Goal: Task Accomplishment & Management: Use online tool/utility

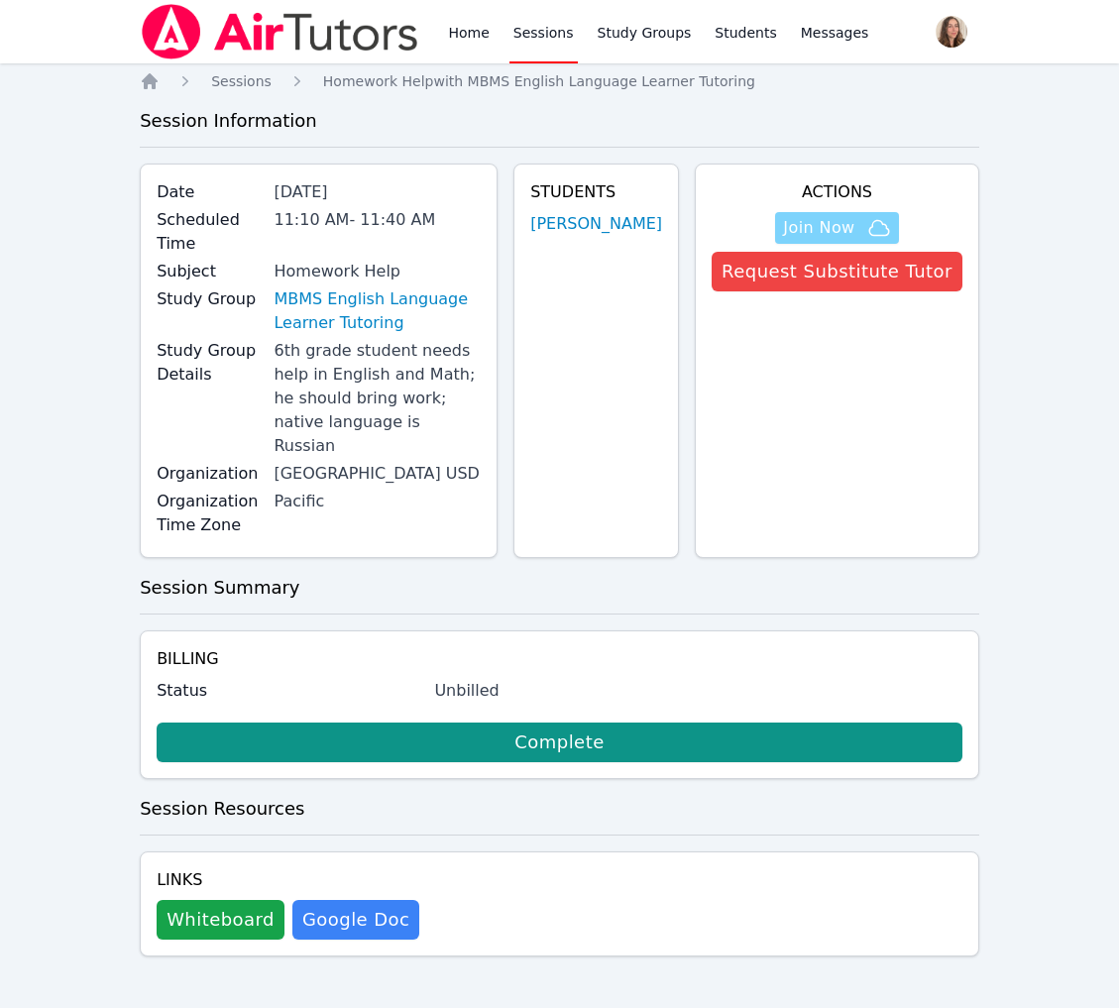
click at [838, 240] on span "Join Now" at bounding box center [836, 228] width 107 height 24
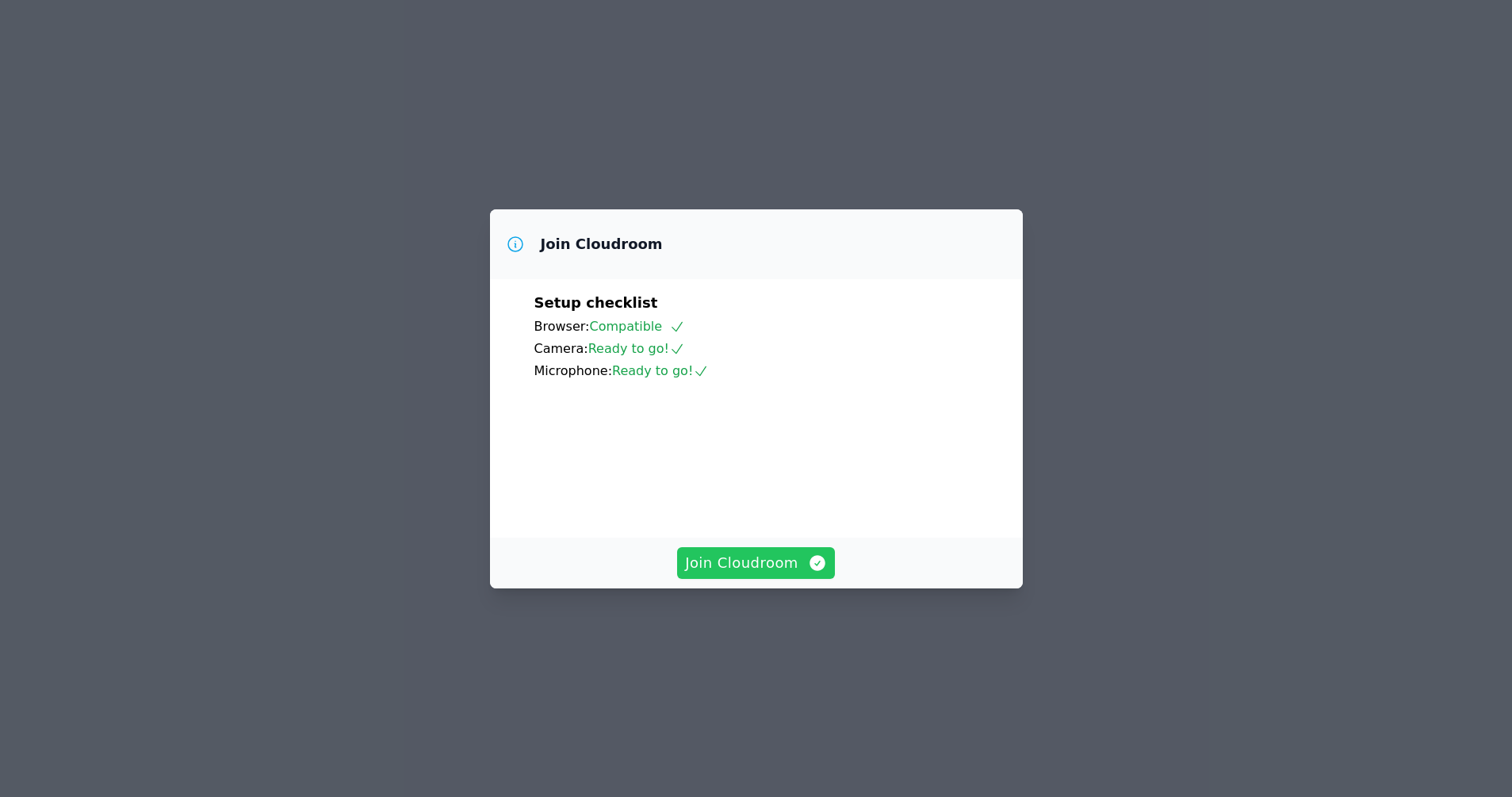
click at [768, 574] on span "Join Cloudroom" at bounding box center [756, 563] width 142 height 22
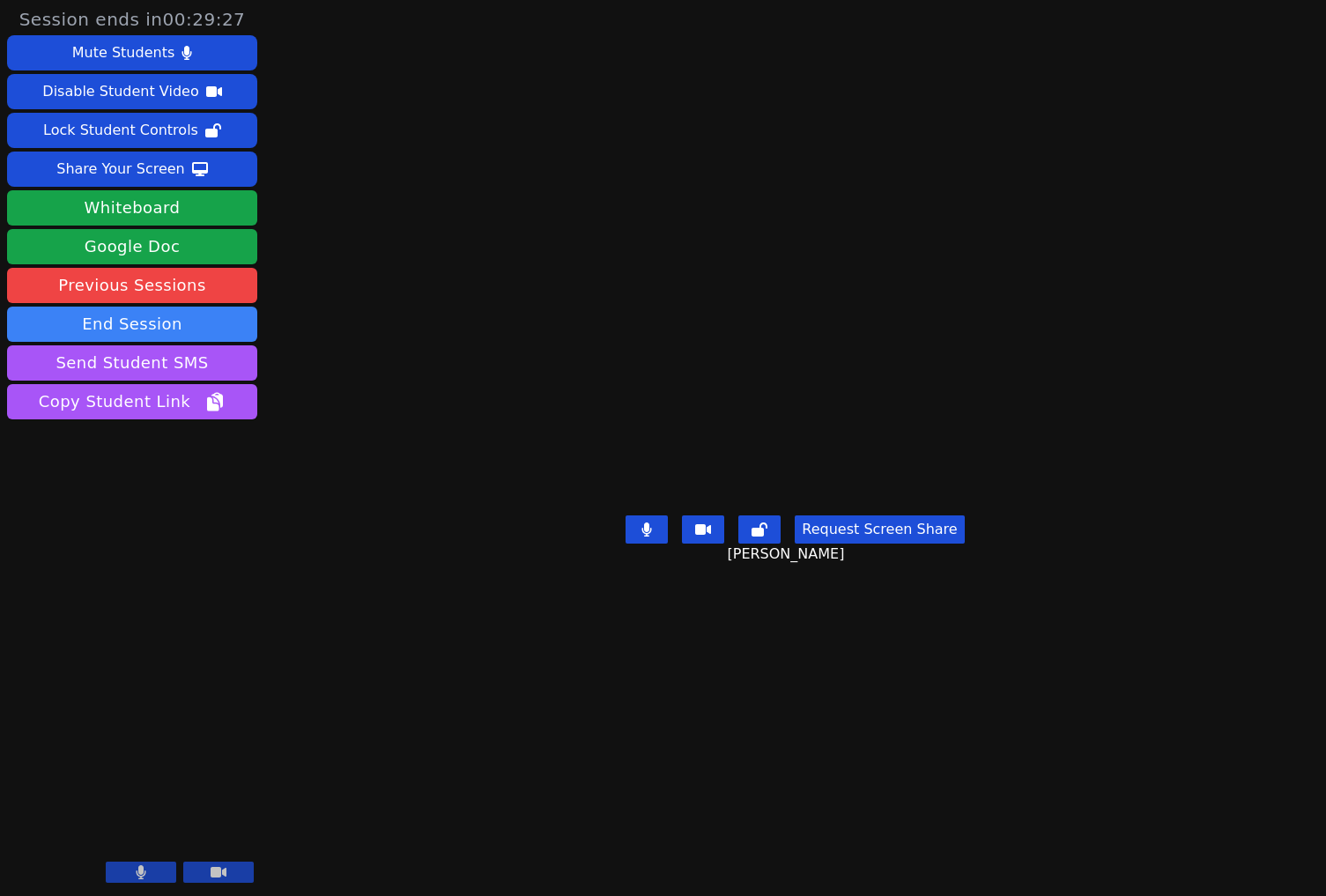
click at [866, 508] on video at bounding box center [794, 412] width 264 height 190
click at [927, 508] on video at bounding box center [794, 412] width 264 height 190
click at [927, 442] on video at bounding box center [794, 412] width 264 height 190
click at [886, 543] on button "Request Screen Share" at bounding box center [880, 530] width 169 height 28
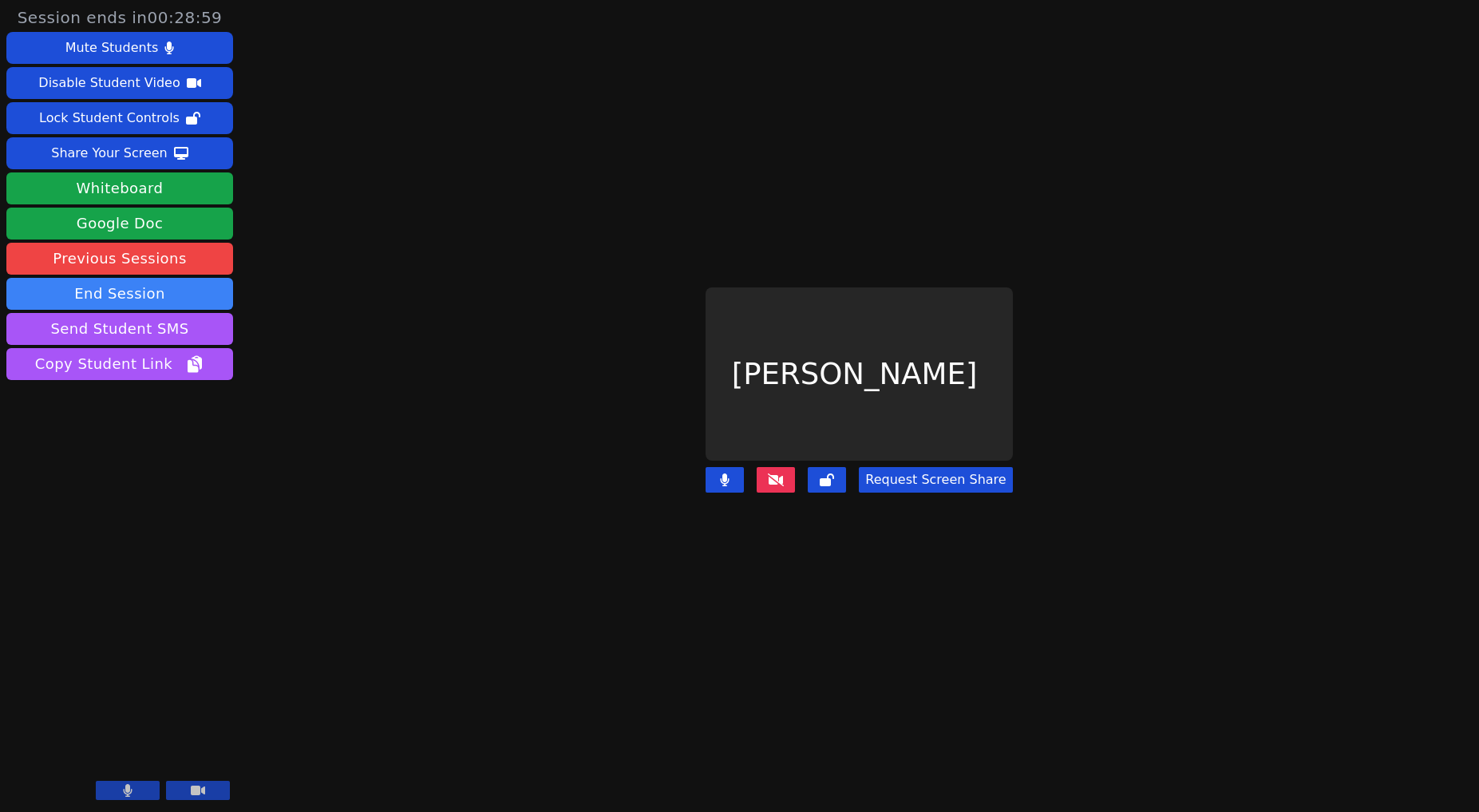
click at [874, 655] on main "Kirill Strizhov Request Screen Share" at bounding box center [860, 406] width 618 height 812
click at [551, 172] on main "Kirill Strizhov Request Screen Share" at bounding box center [860, 406] width 618 height 812
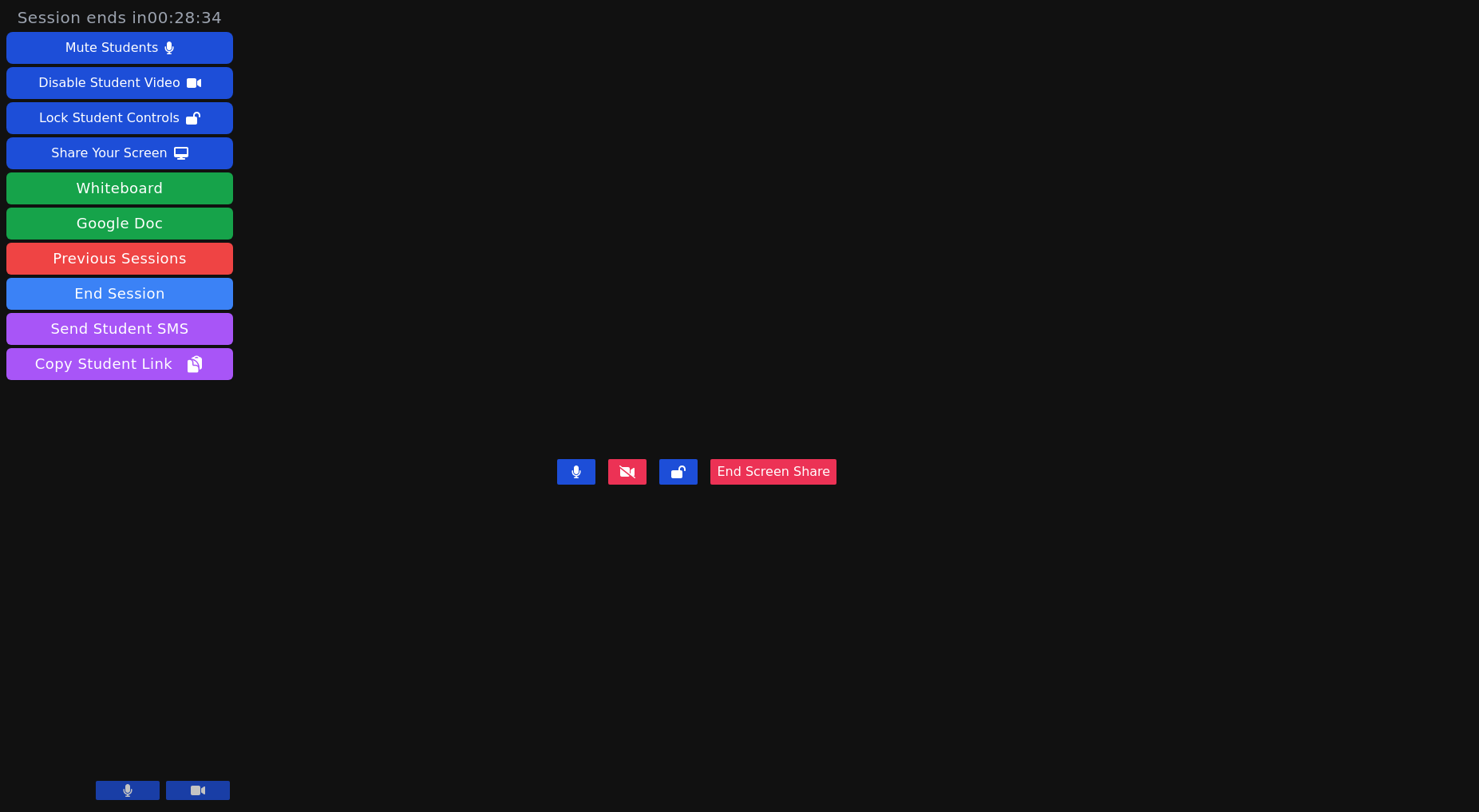
click at [817, 296] on video at bounding box center [696, 374] width 239 height 157
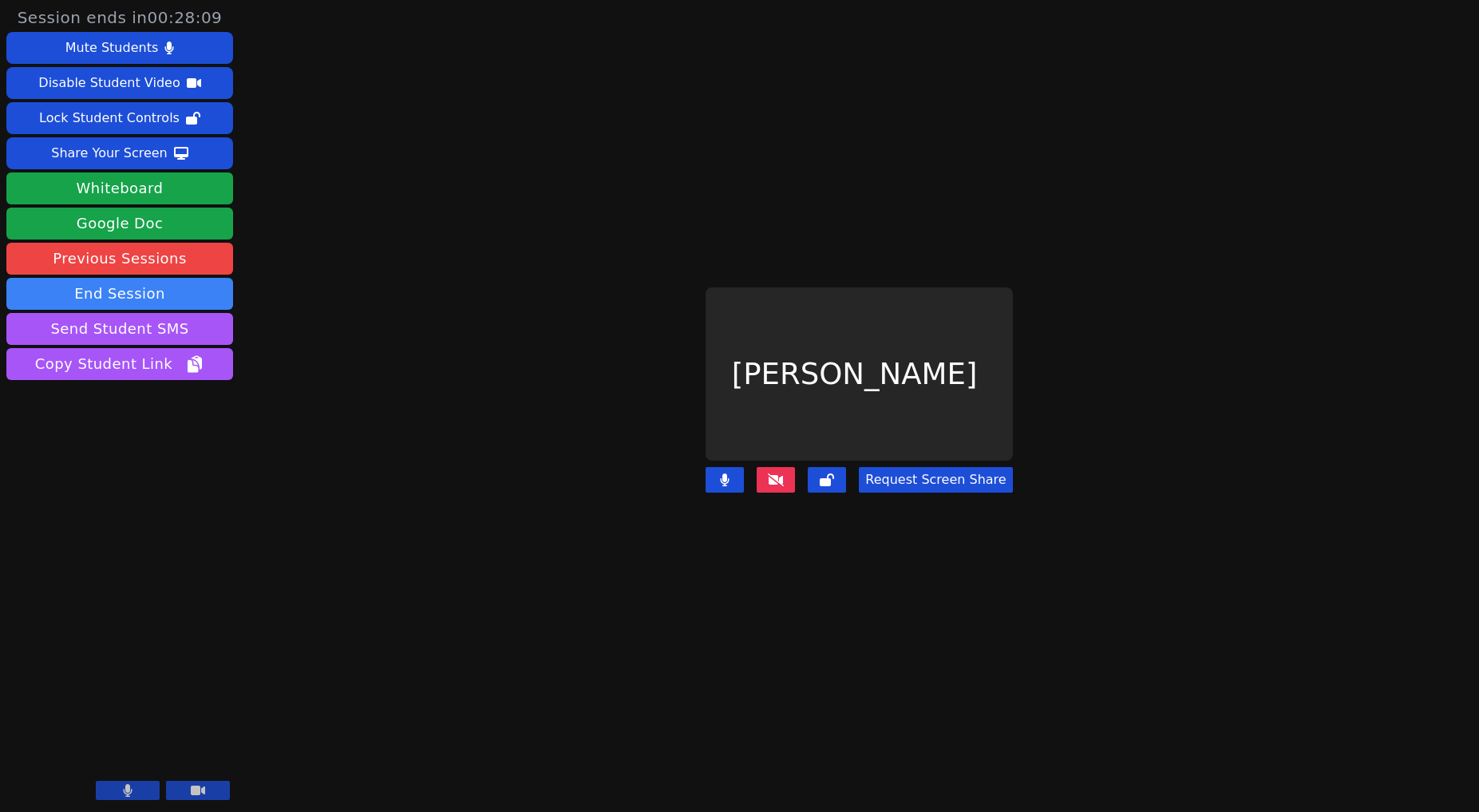
click at [768, 484] on icon at bounding box center [776, 480] width 16 height 13
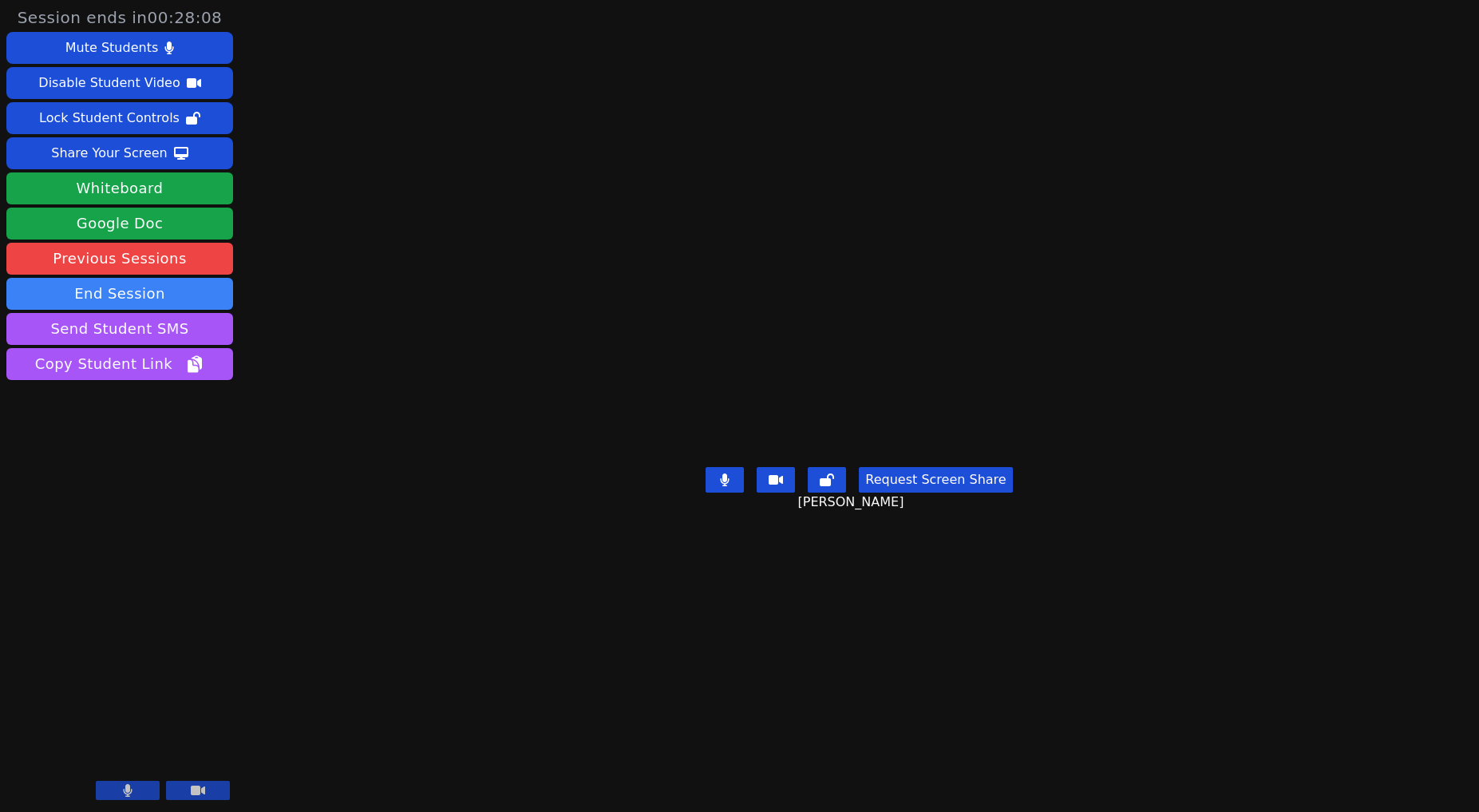
click at [901, 382] on video at bounding box center [858, 374] width 239 height 172
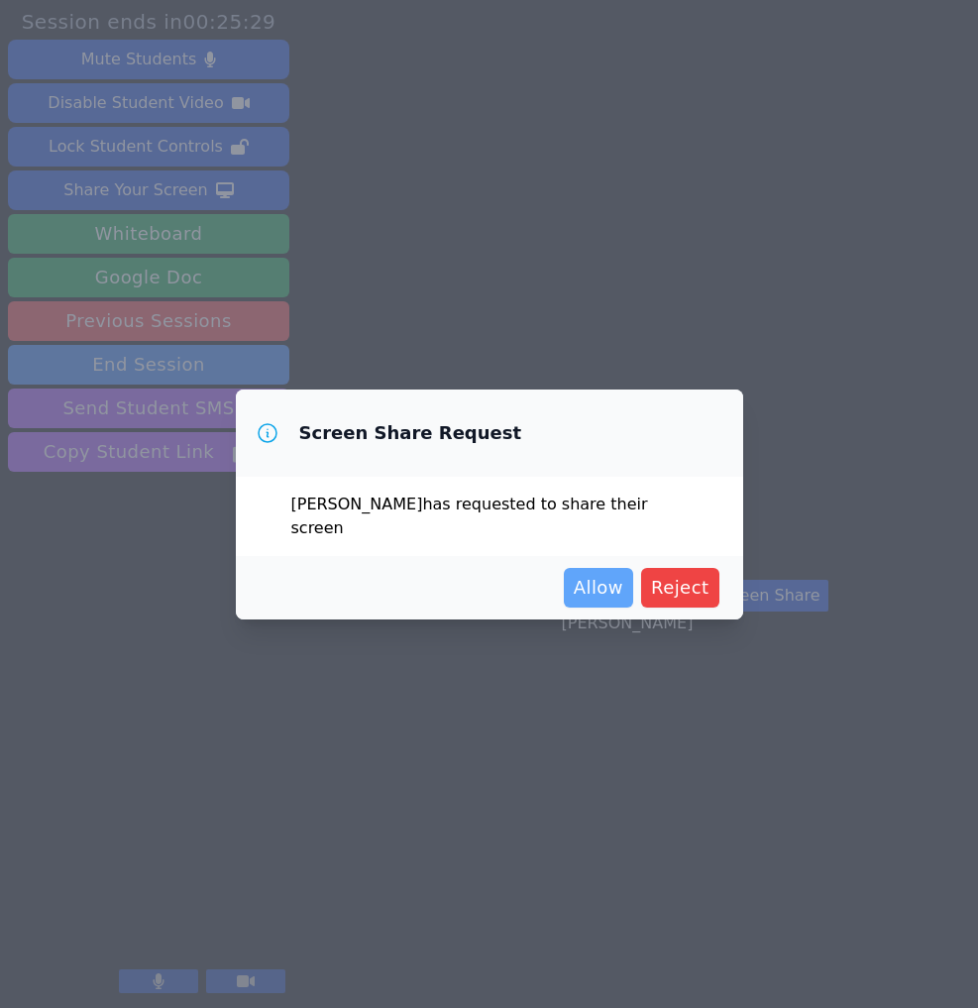
click at [623, 601] on span "Allow" at bounding box center [599, 588] width 50 height 28
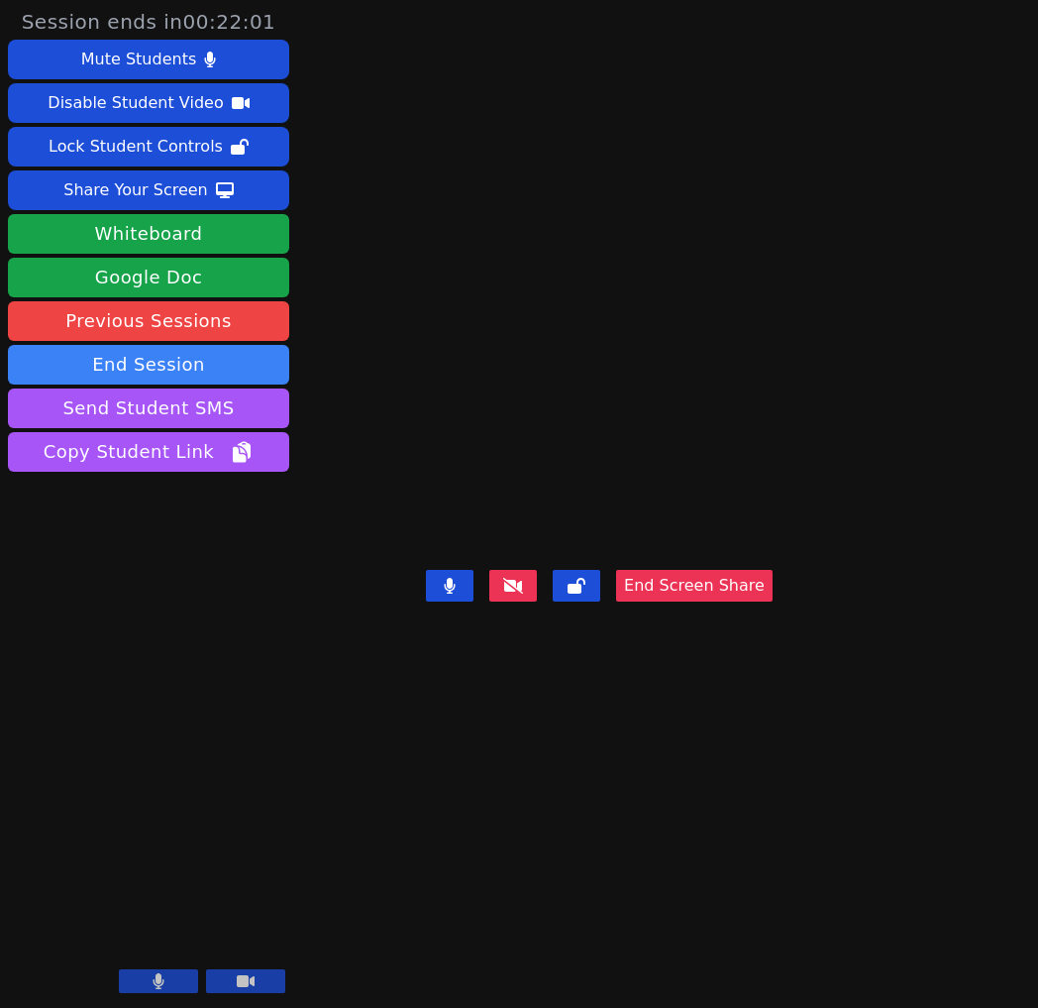
click at [152, 976] on button at bounding box center [158, 981] width 79 height 24
click at [137, 986] on button at bounding box center [158, 981] width 79 height 24
click at [526, 797] on div "Kirill Strizhov End Screen Share" at bounding box center [599, 504] width 347 height 1008
click at [693, 843] on div "Kirill Strizhov End Screen Share" at bounding box center [599, 504] width 347 height 1008
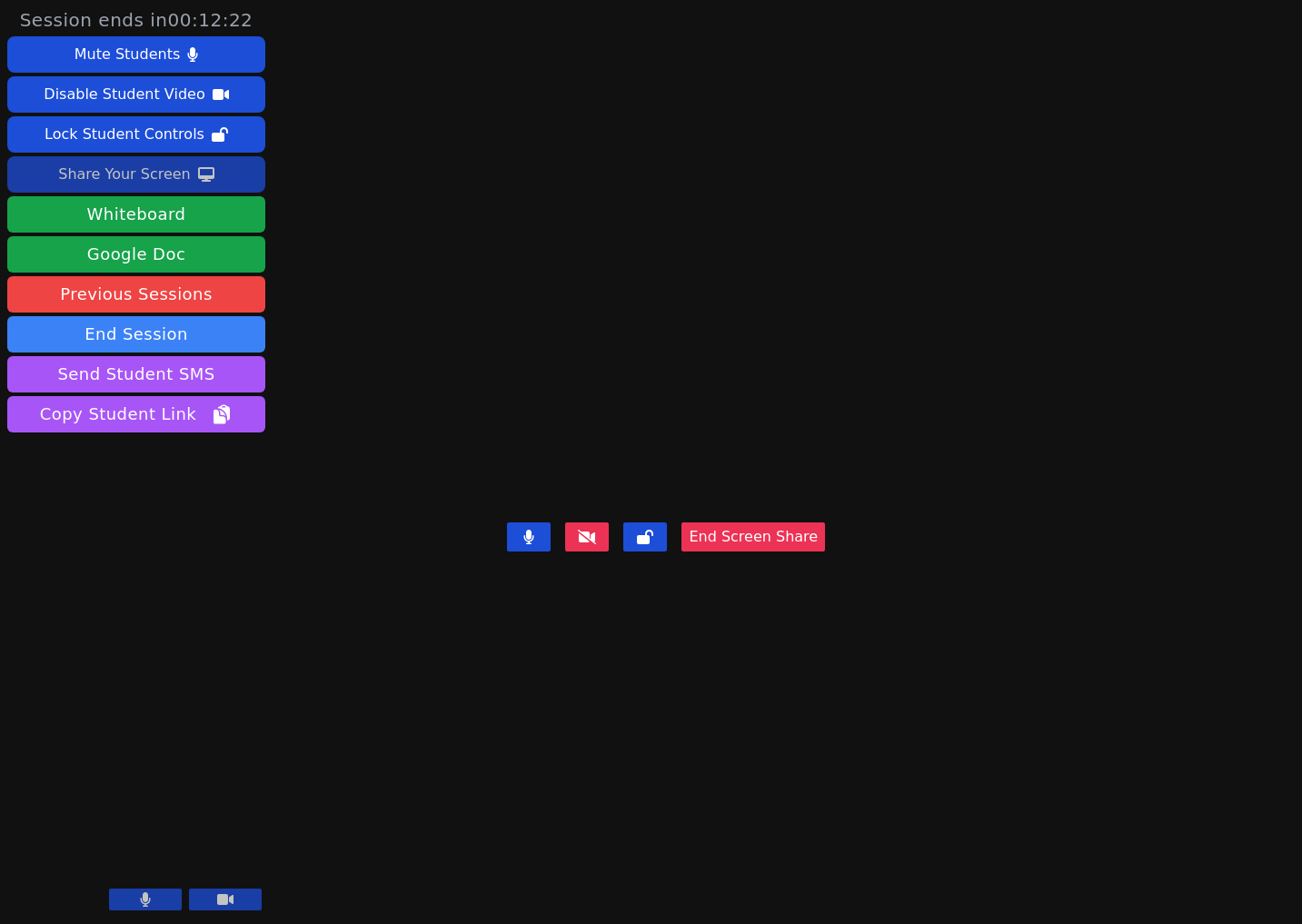
click at [186, 189] on div "Share Your Screen" at bounding box center [124, 174] width 133 height 29
click at [667, 453] on video at bounding box center [666, 425] width 272 height 179
click at [187, 189] on div "Share Your Screen" at bounding box center [124, 174] width 133 height 29
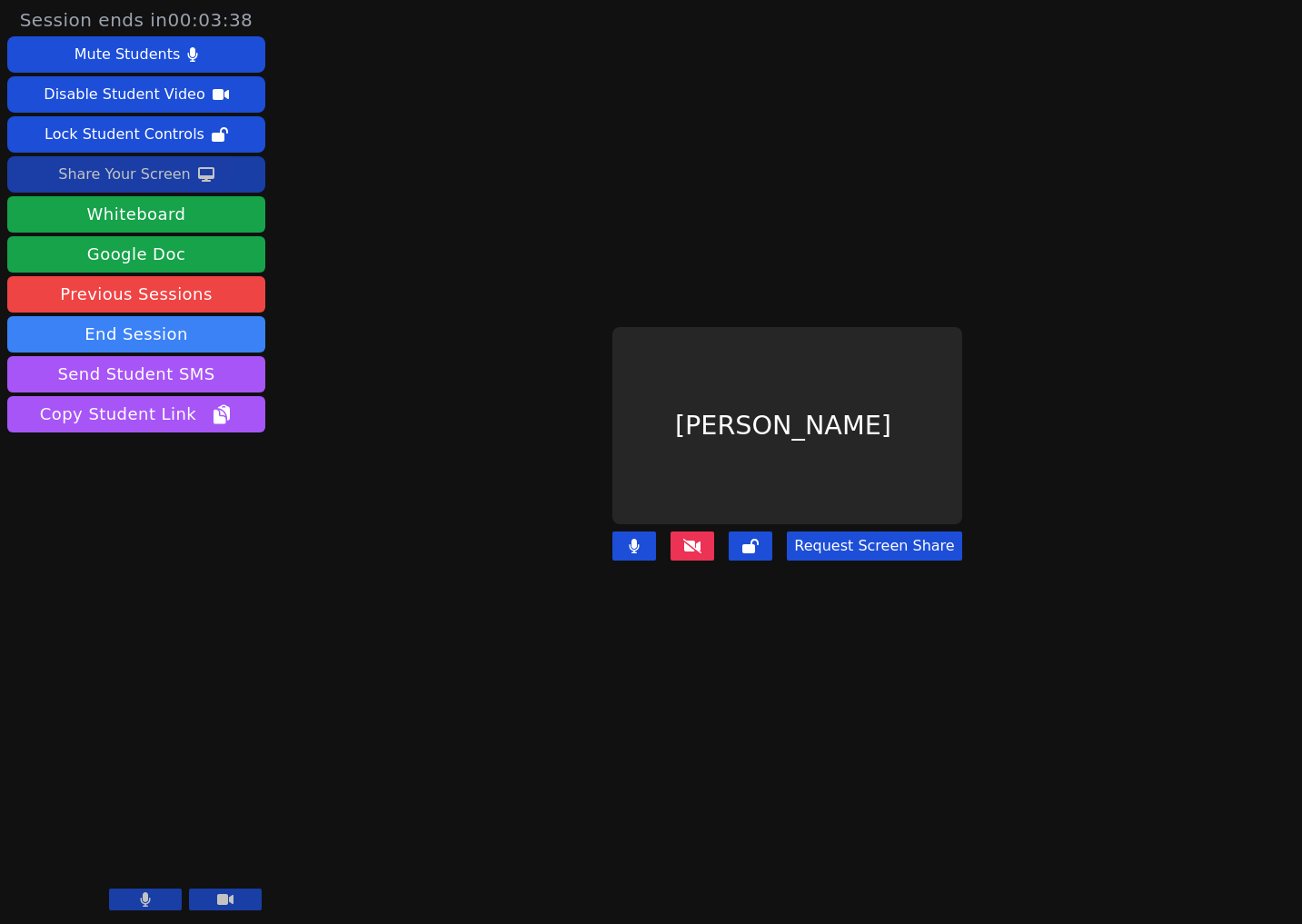
click at [681, 544] on button at bounding box center [692, 546] width 44 height 29
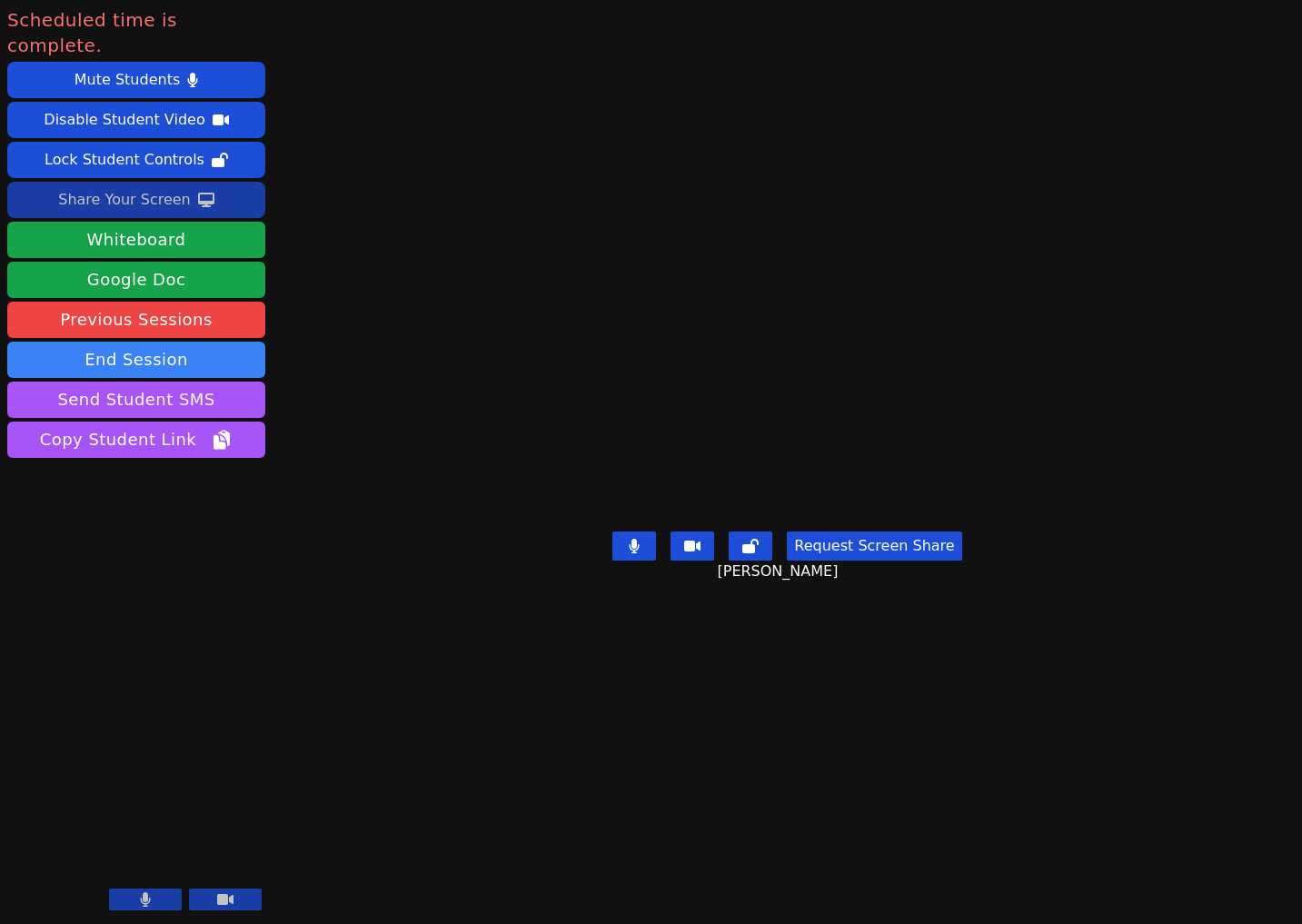
click at [650, 523] on video at bounding box center [786, 425] width 272 height 196
click at [202, 378] on button "End Session" at bounding box center [136, 360] width 258 height 37
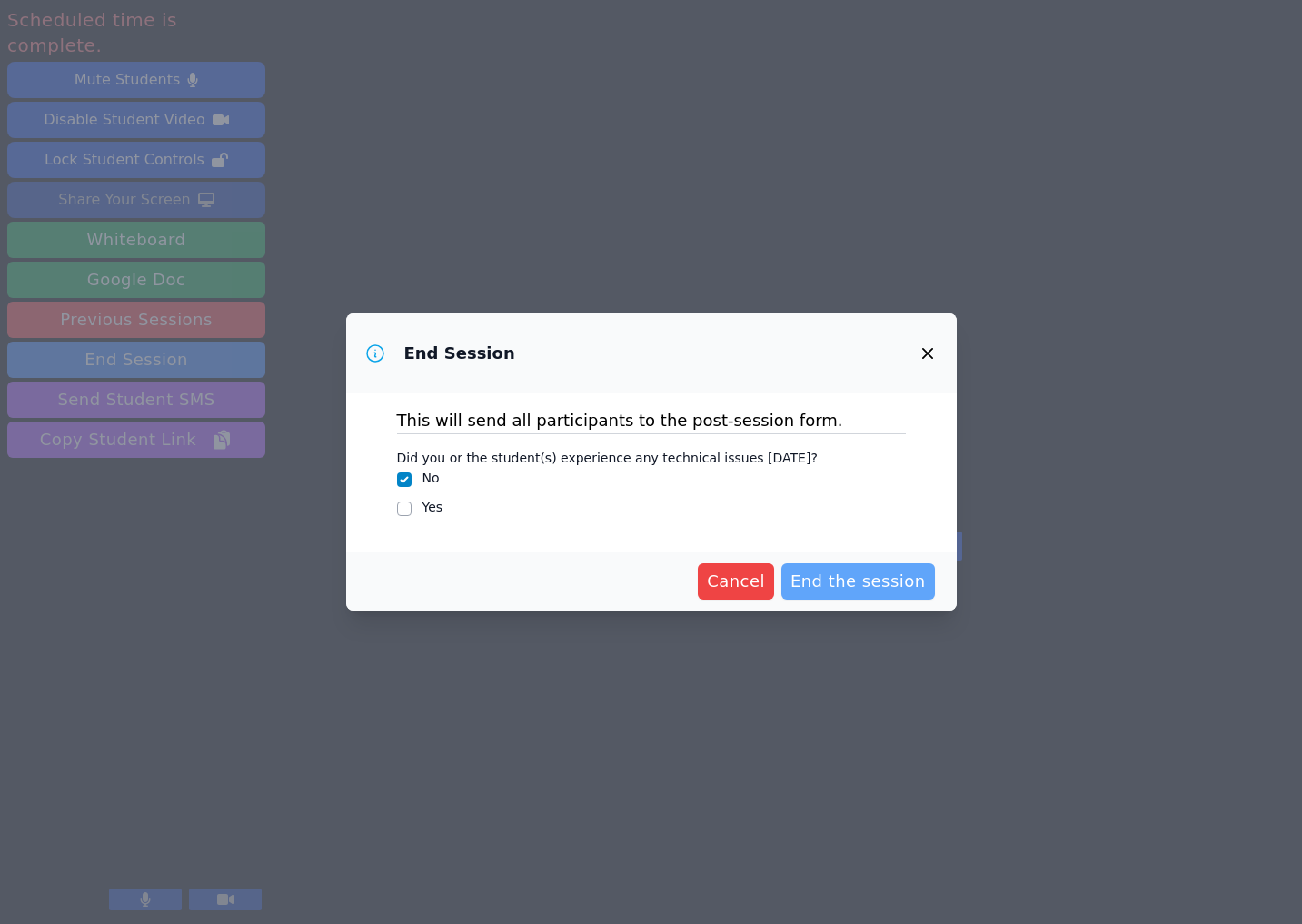
click at [841, 594] on span "End the session" at bounding box center [858, 581] width 136 height 26
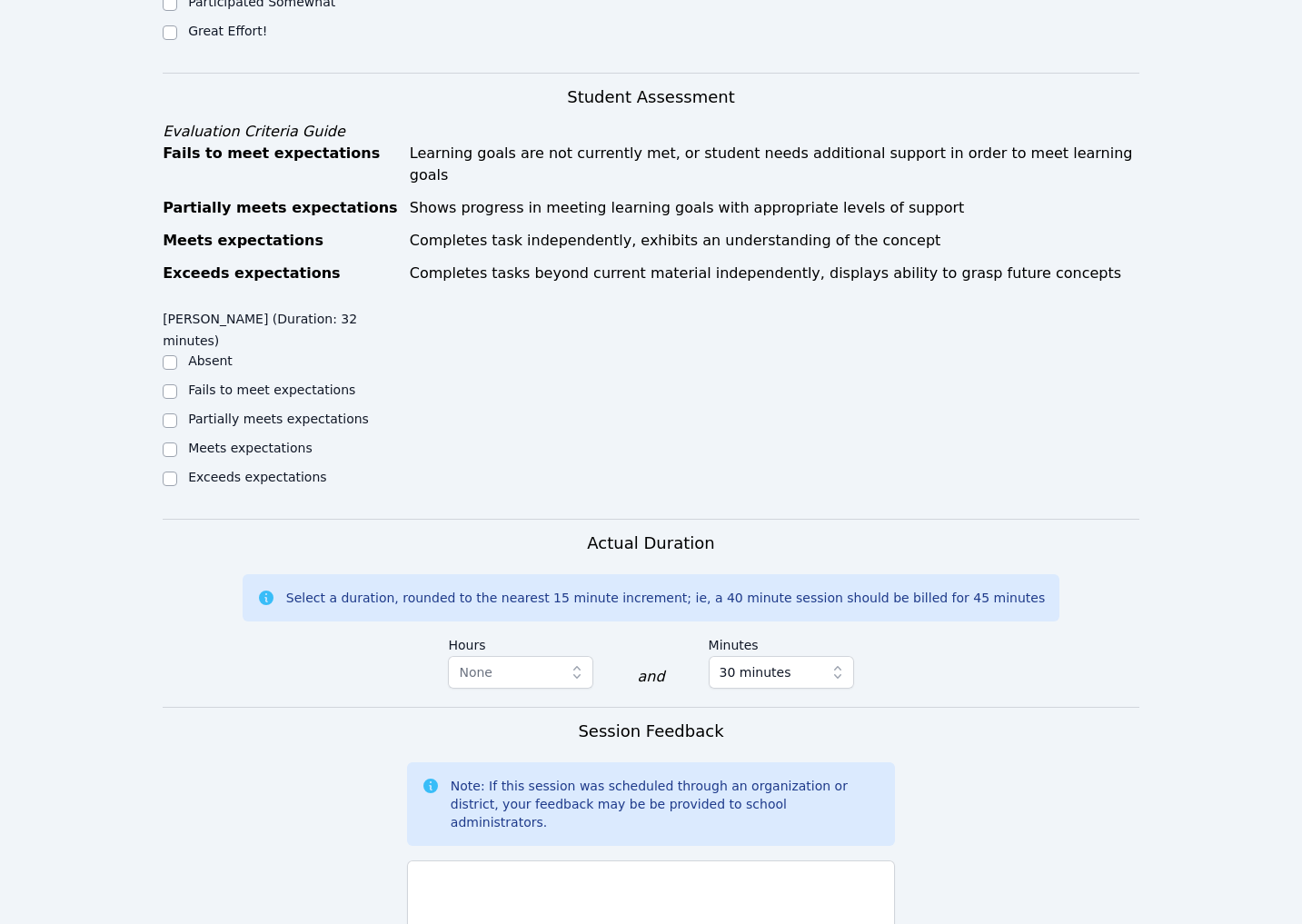
scroll to position [816, 0]
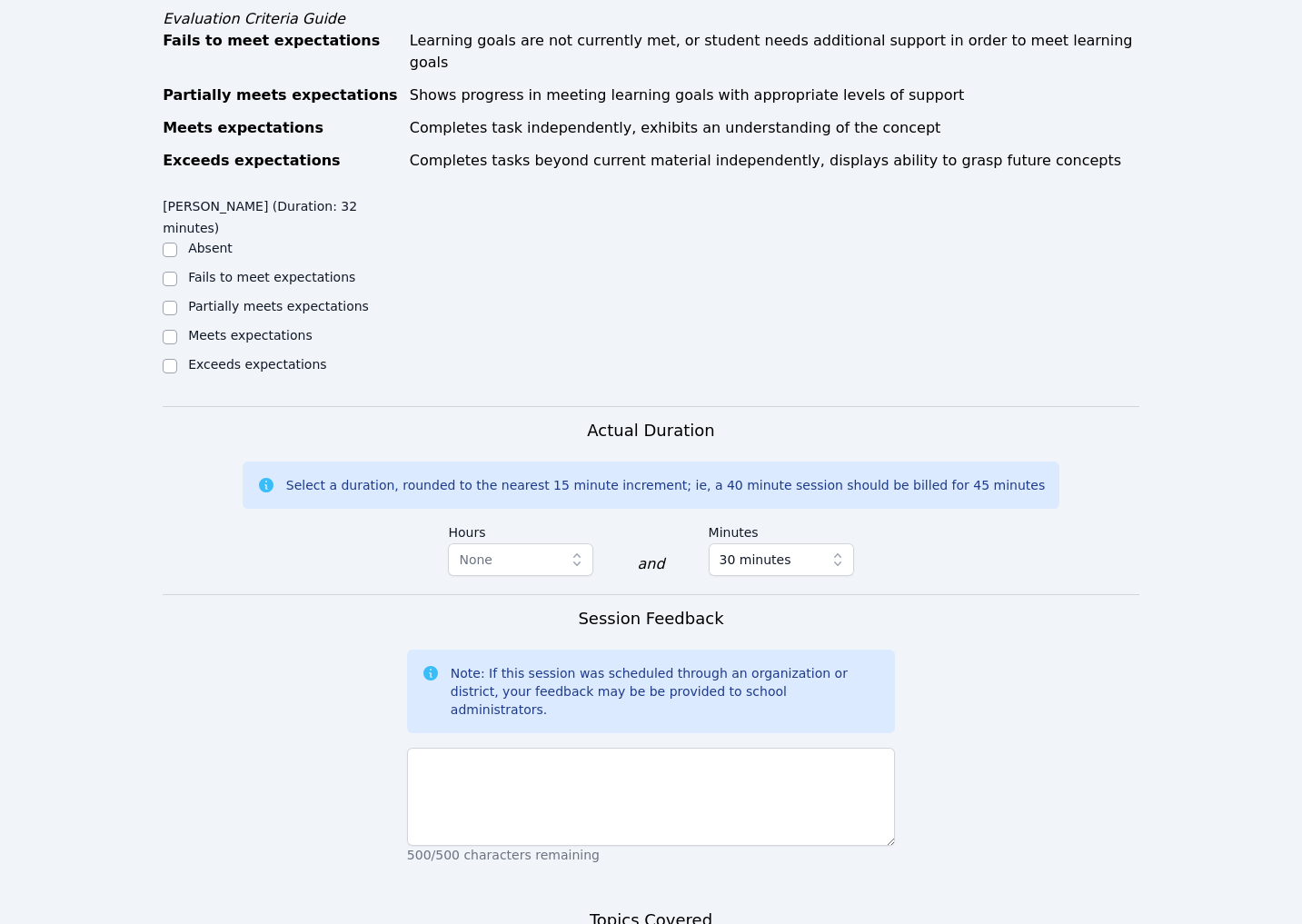
checkbox input "true"
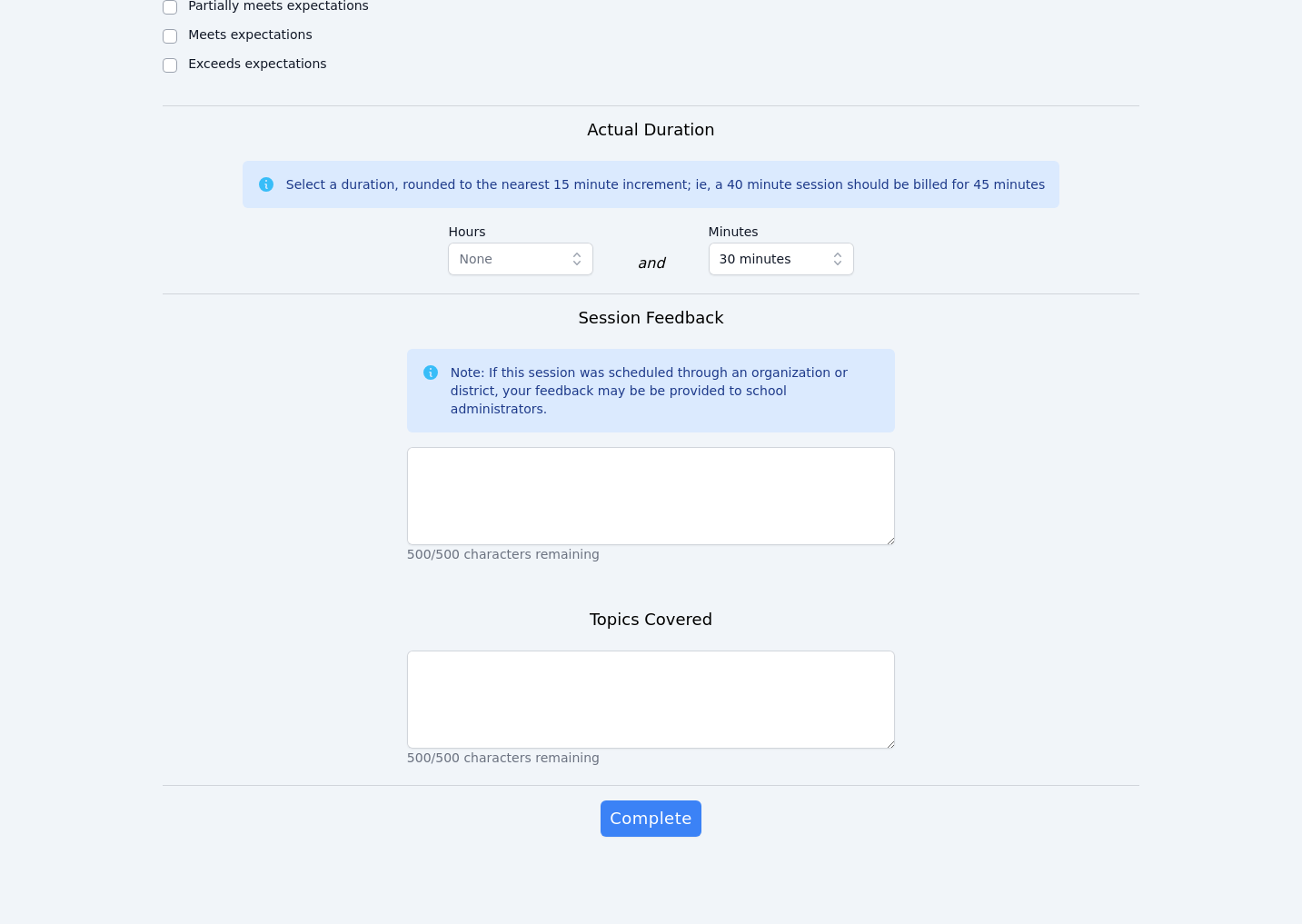
click at [240, 42] on label "Meets expectations" at bounding box center [250, 35] width 125 height 15
click at [177, 44] on input "Meets expectations" at bounding box center [170, 37] width 15 height 15
checkbox input "true"
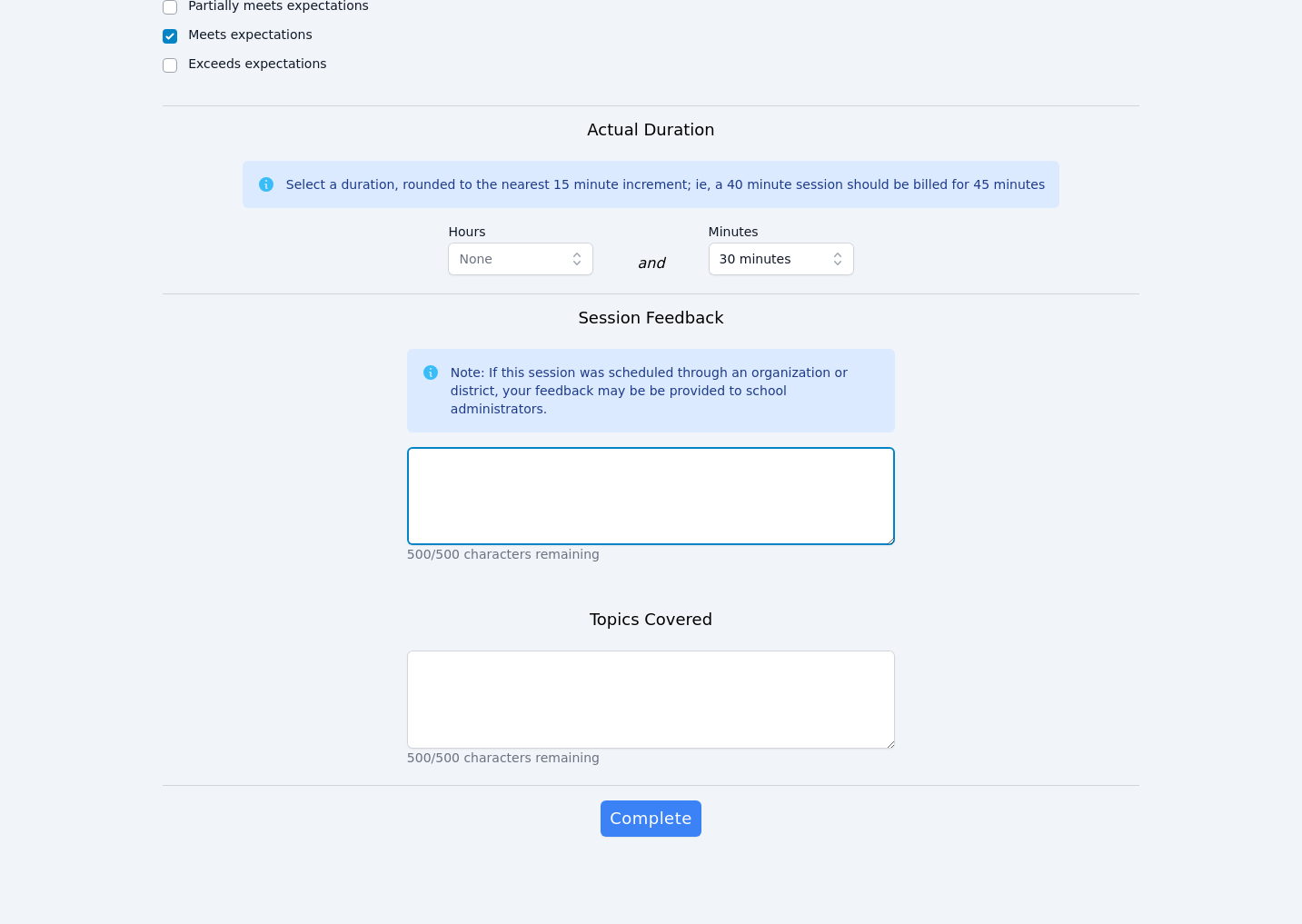
click at [543, 446] on textarea at bounding box center [651, 495] width 488 height 98
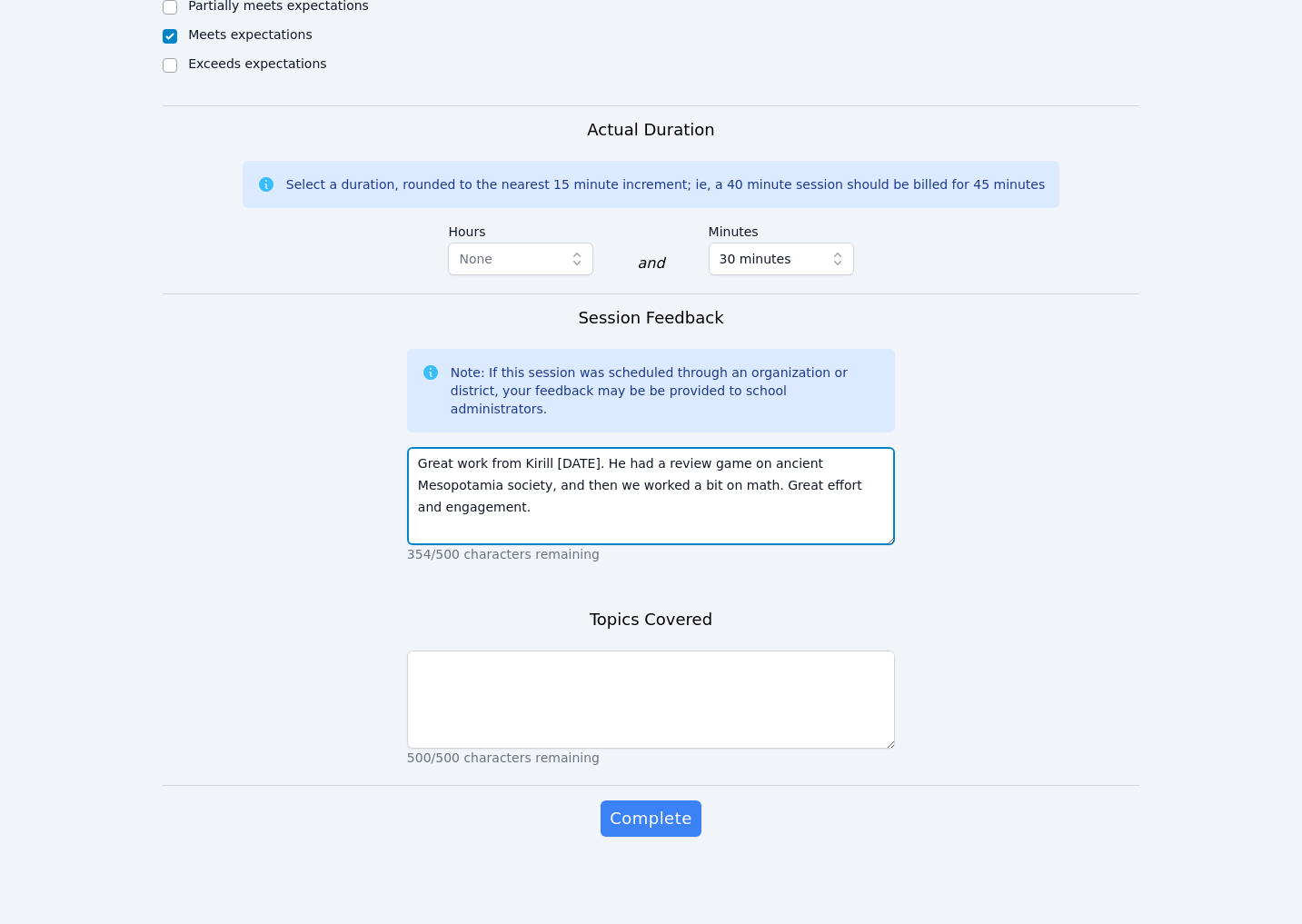
scroll to position [1638, 0]
type textarea "Great work from Kirill today. He had a review game on ancient Mesopotamia socie…"
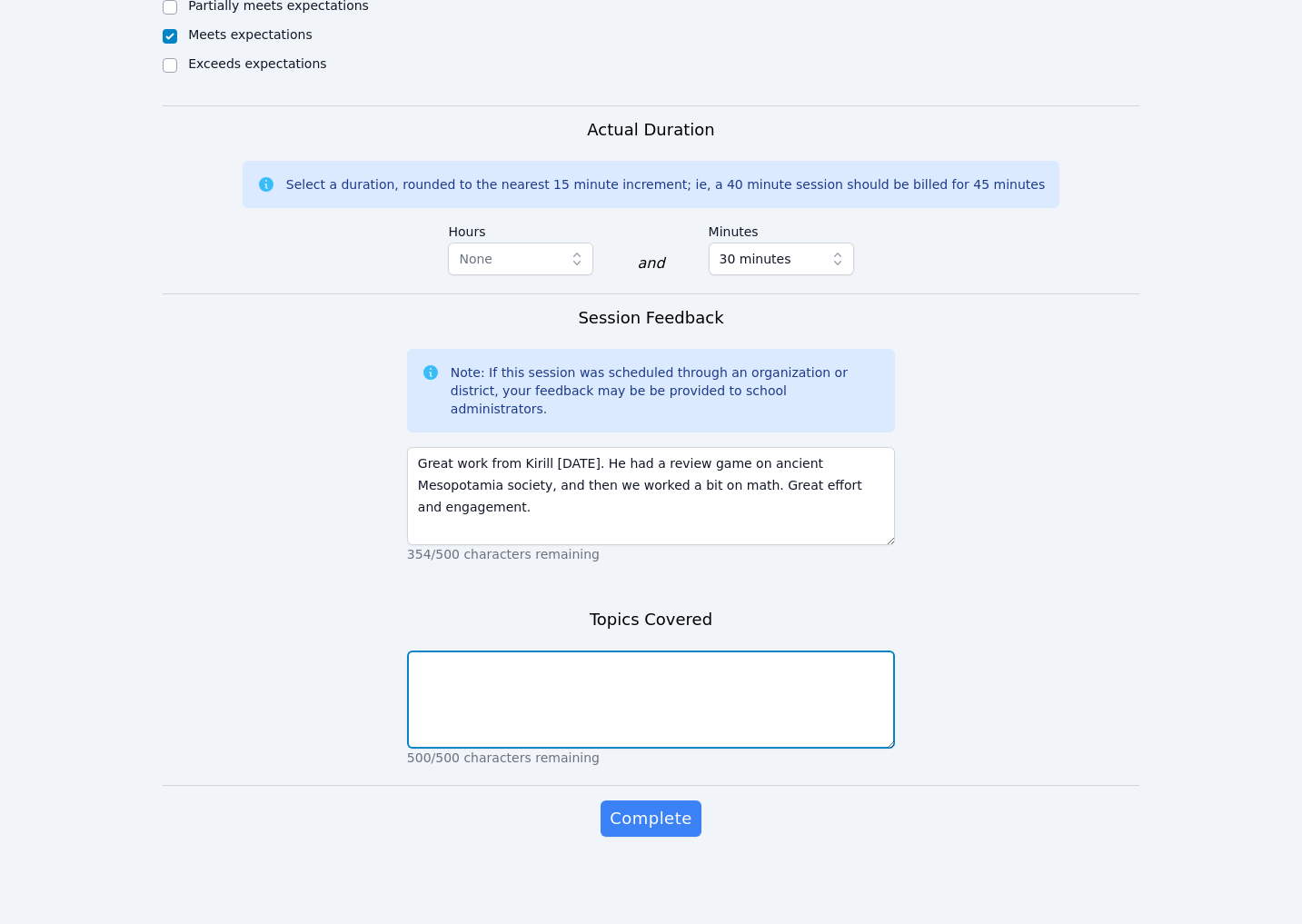
click at [504, 672] on textarea at bounding box center [651, 698] width 488 height 98
type textarea "social studies, multiplication review"
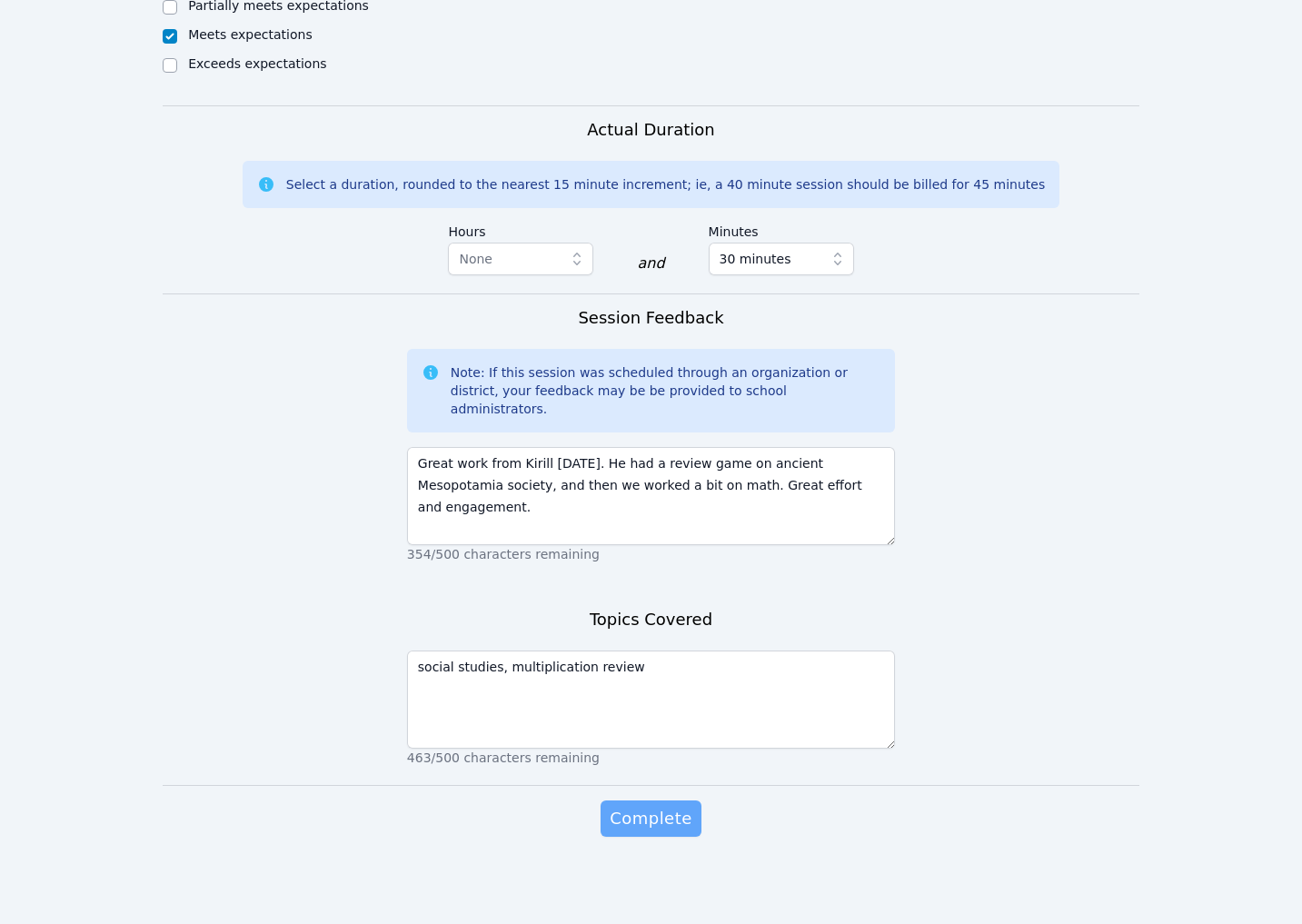
click at [646, 831] on span "Complete" at bounding box center [650, 819] width 82 height 26
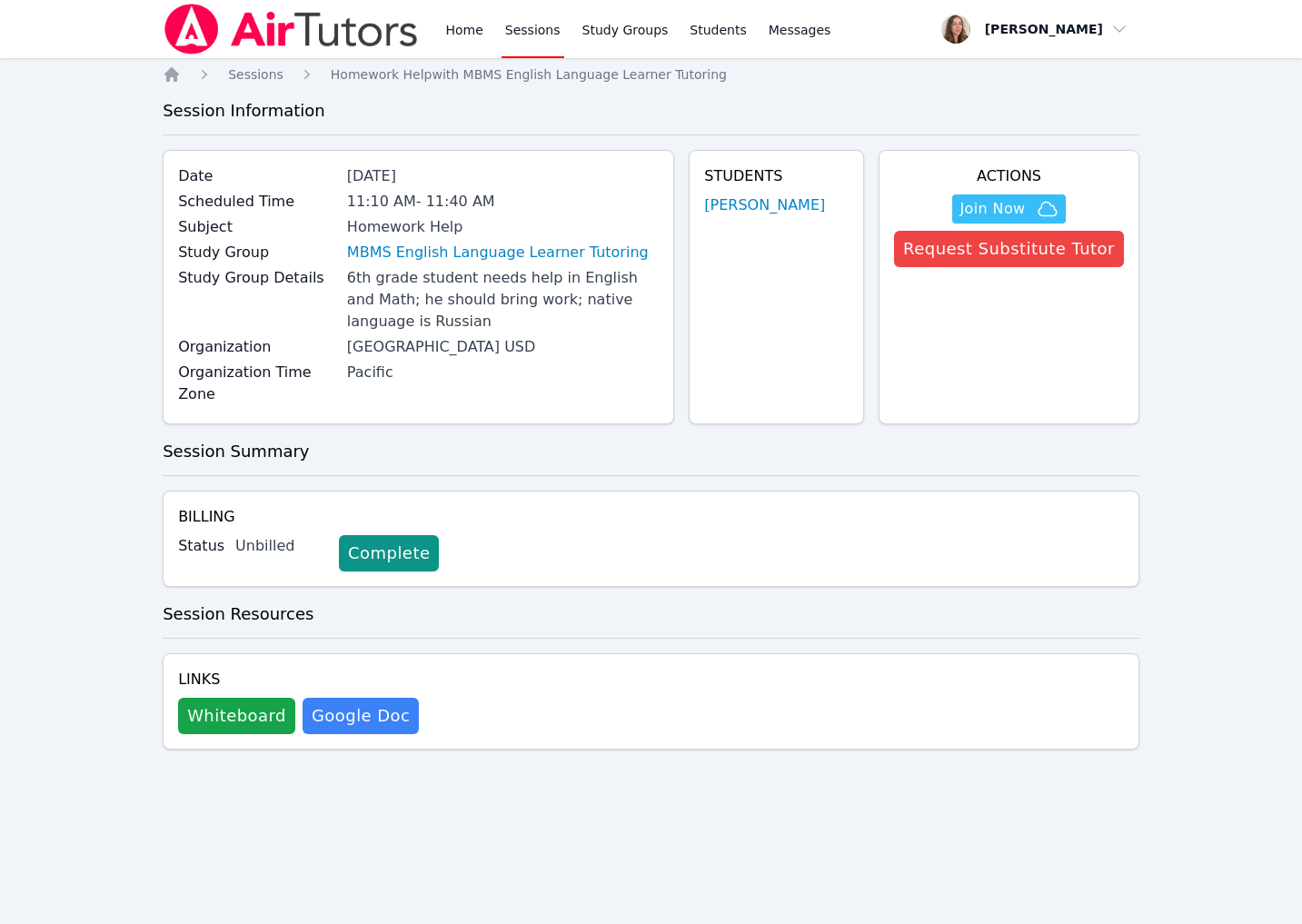
click at [564, 37] on link "Sessions" at bounding box center [533, 28] width 62 height 58
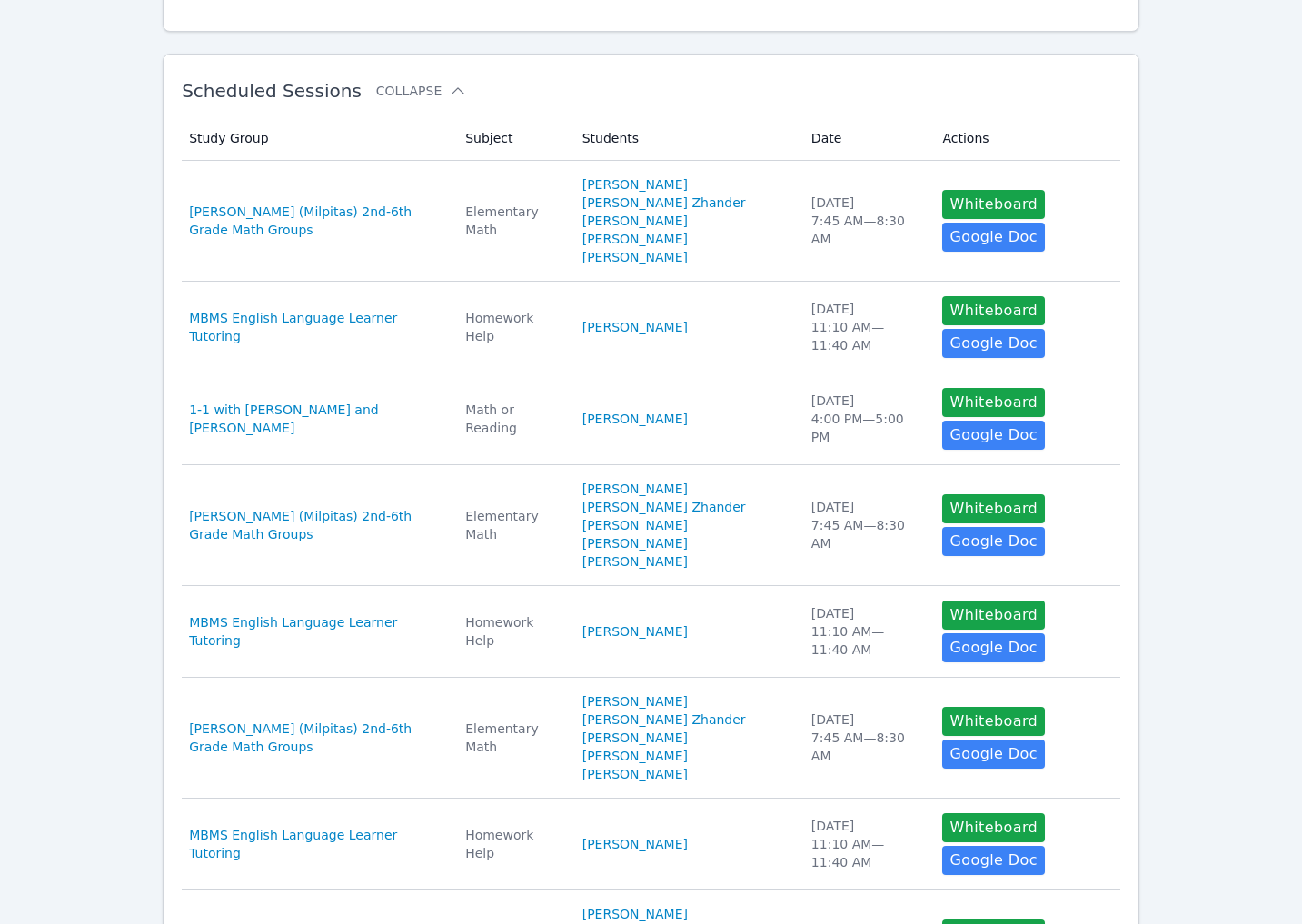
scroll to position [308, 0]
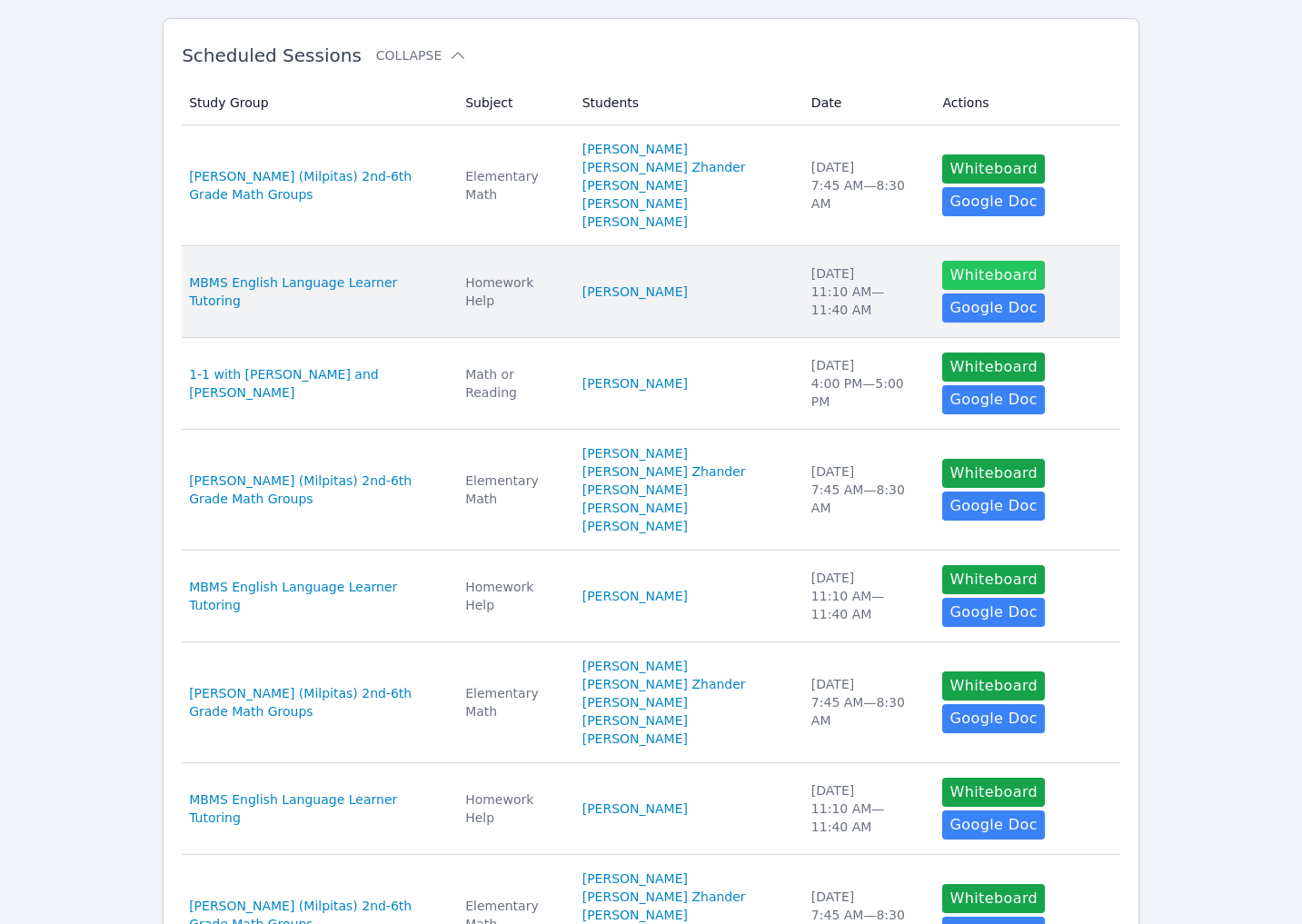
click at [959, 290] on button "Whiteboard" at bounding box center [993, 275] width 103 height 29
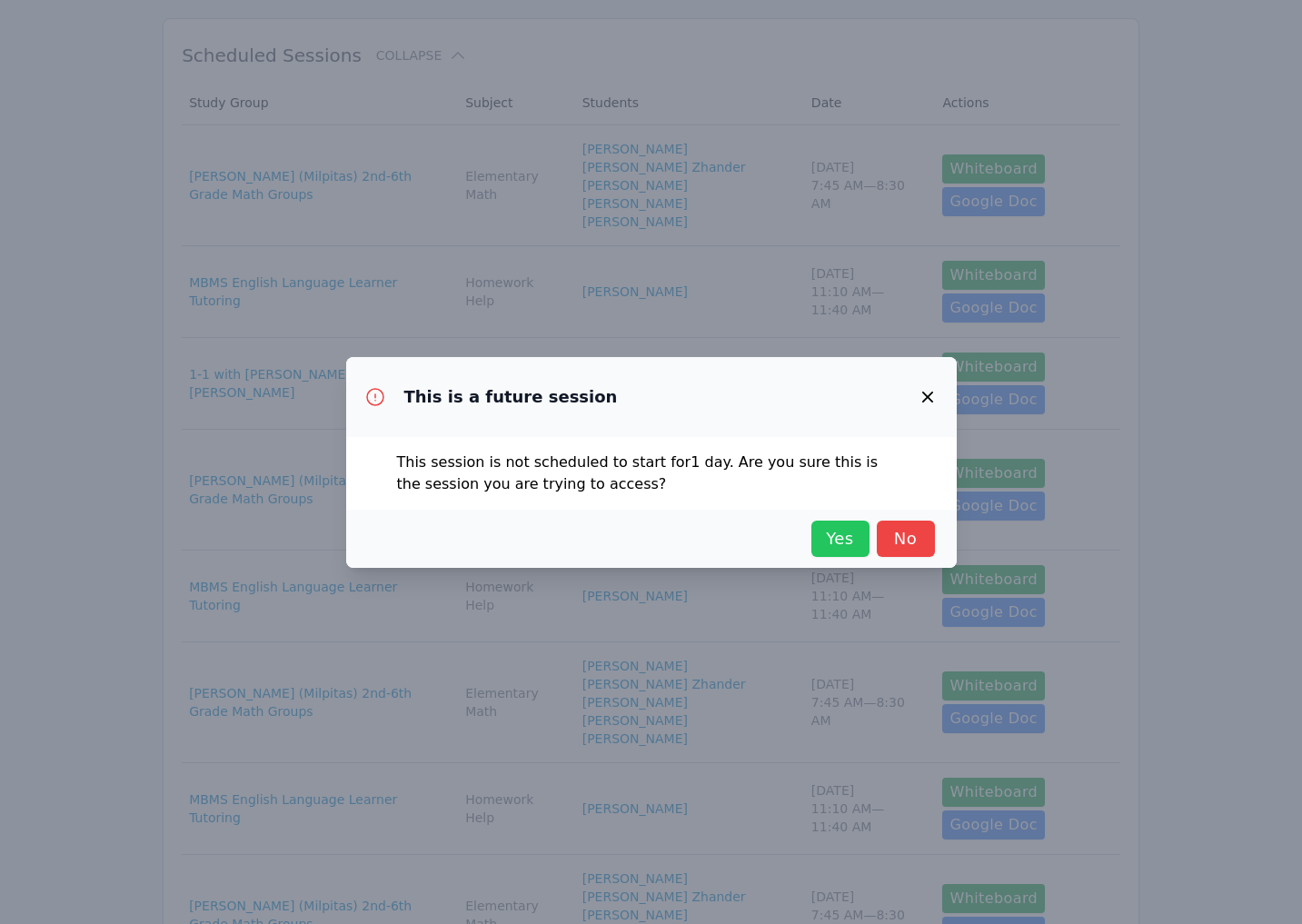
click at [821, 551] on span "Yes" at bounding box center [841, 539] width 40 height 26
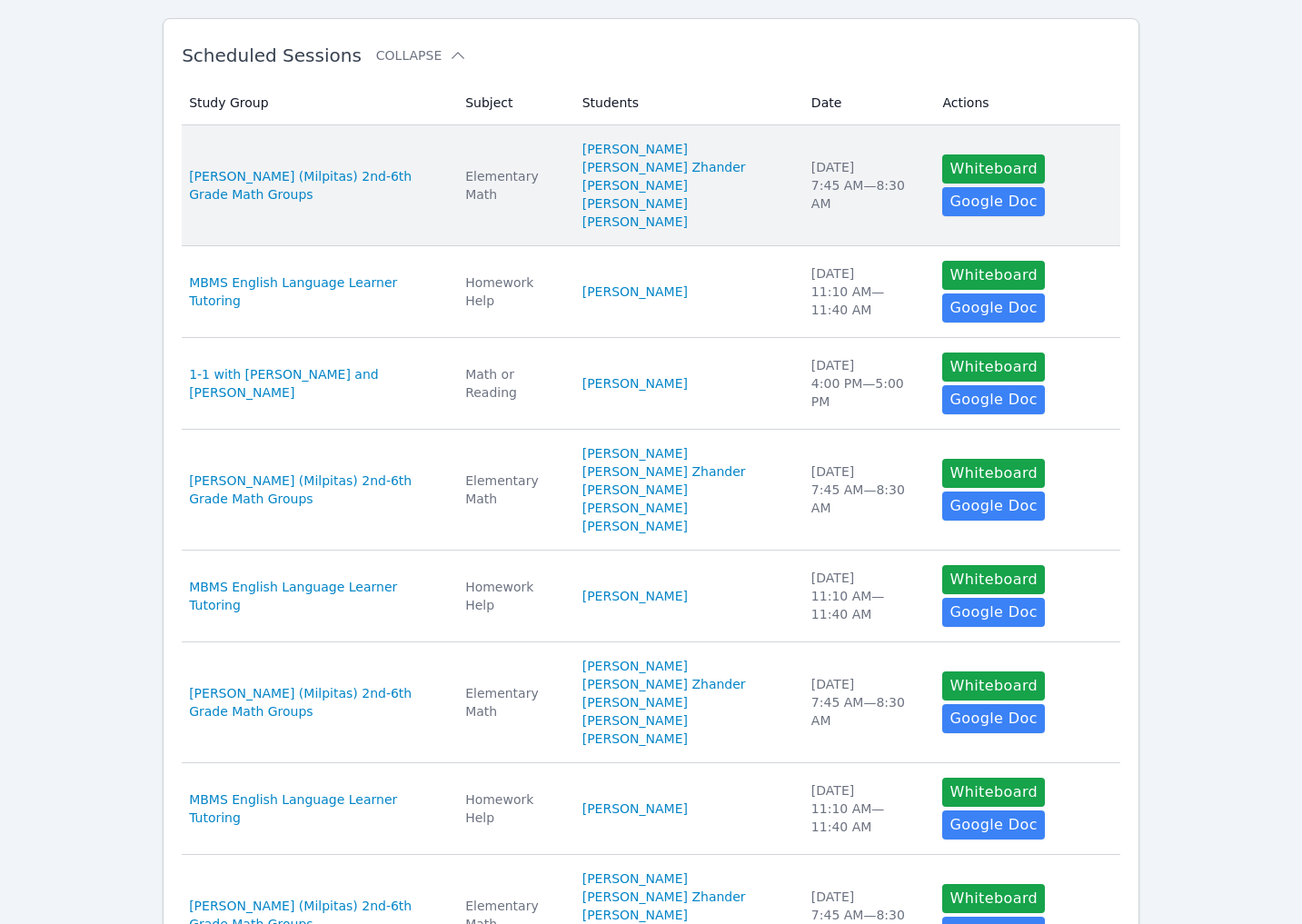
scroll to position [0, 0]
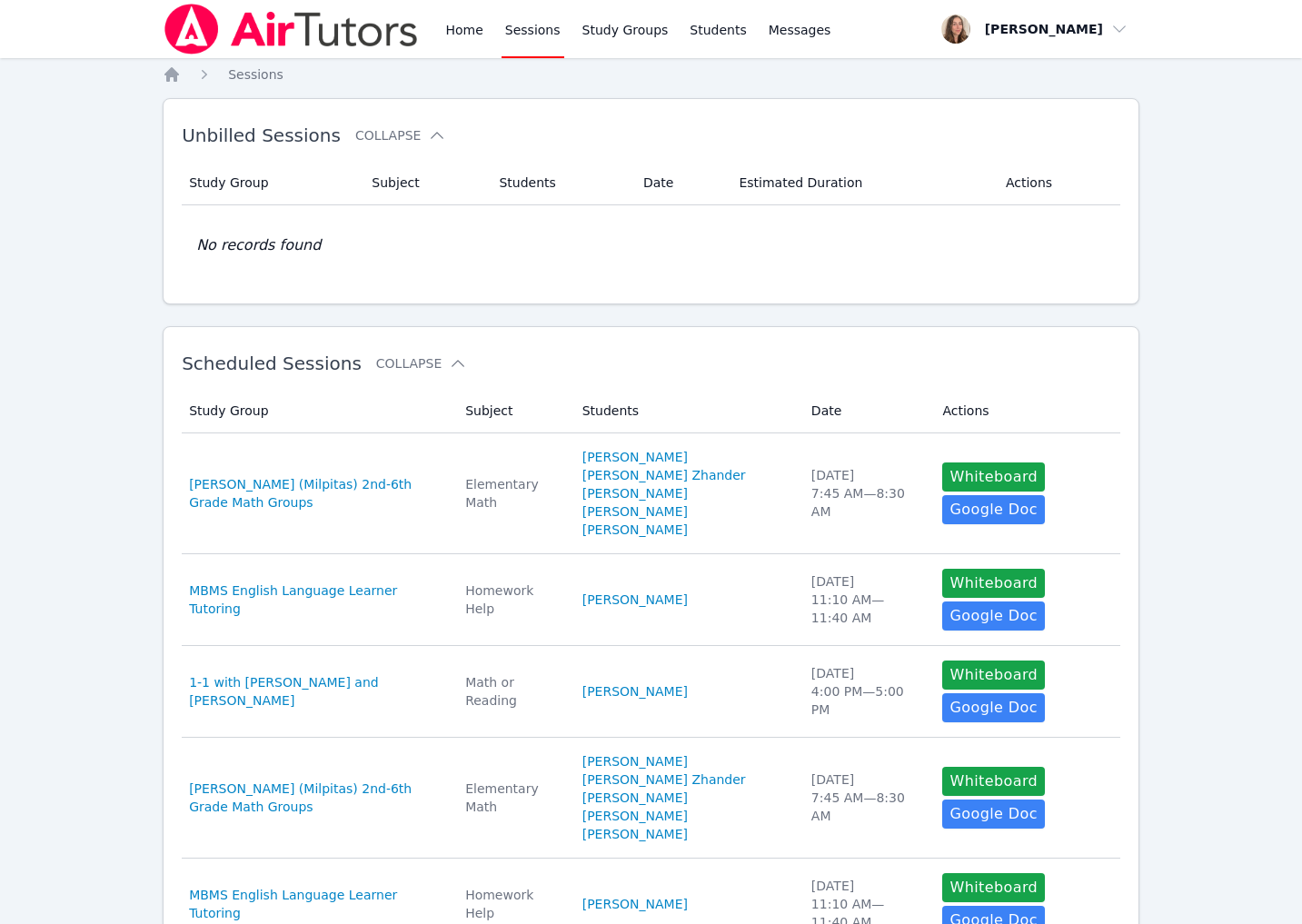
click at [564, 45] on link "Sessions" at bounding box center [533, 28] width 62 height 58
